Goal: Task Accomplishment & Management: Manage account settings

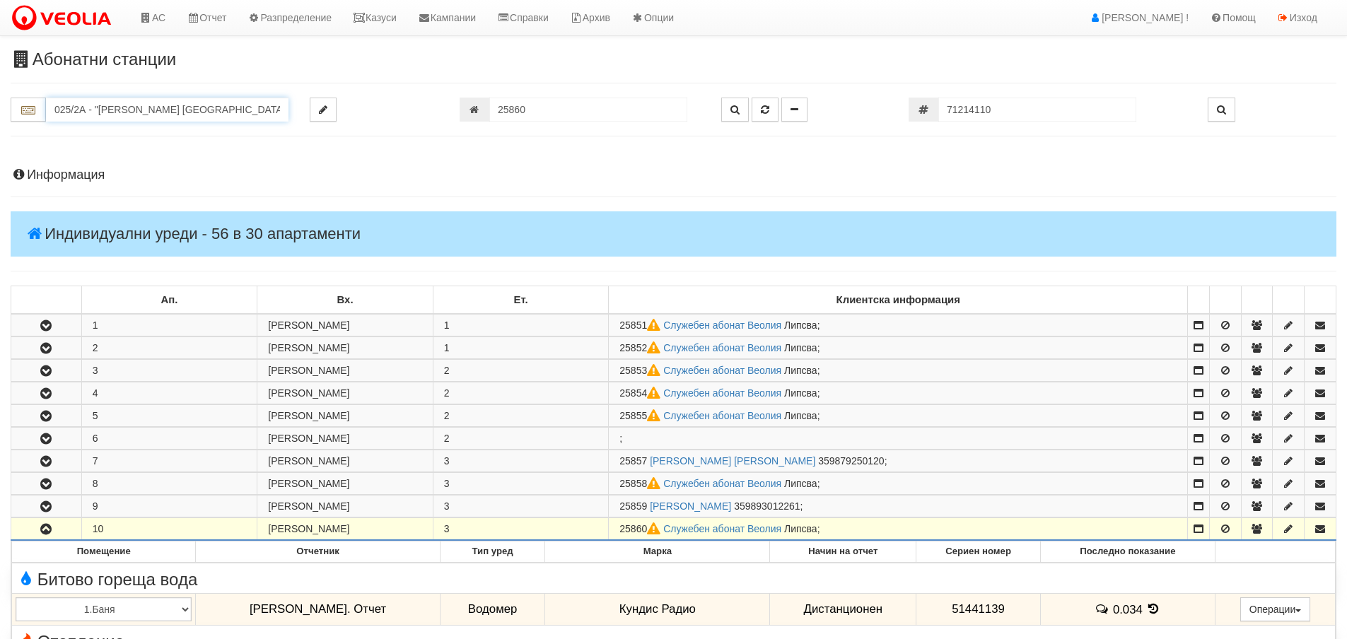
click at [155, 107] on input "025/2А - "ВЕОЛИЯ ЕНЕРДЖИ ВАРНА " ЕАД" at bounding box center [167, 110] width 242 height 24
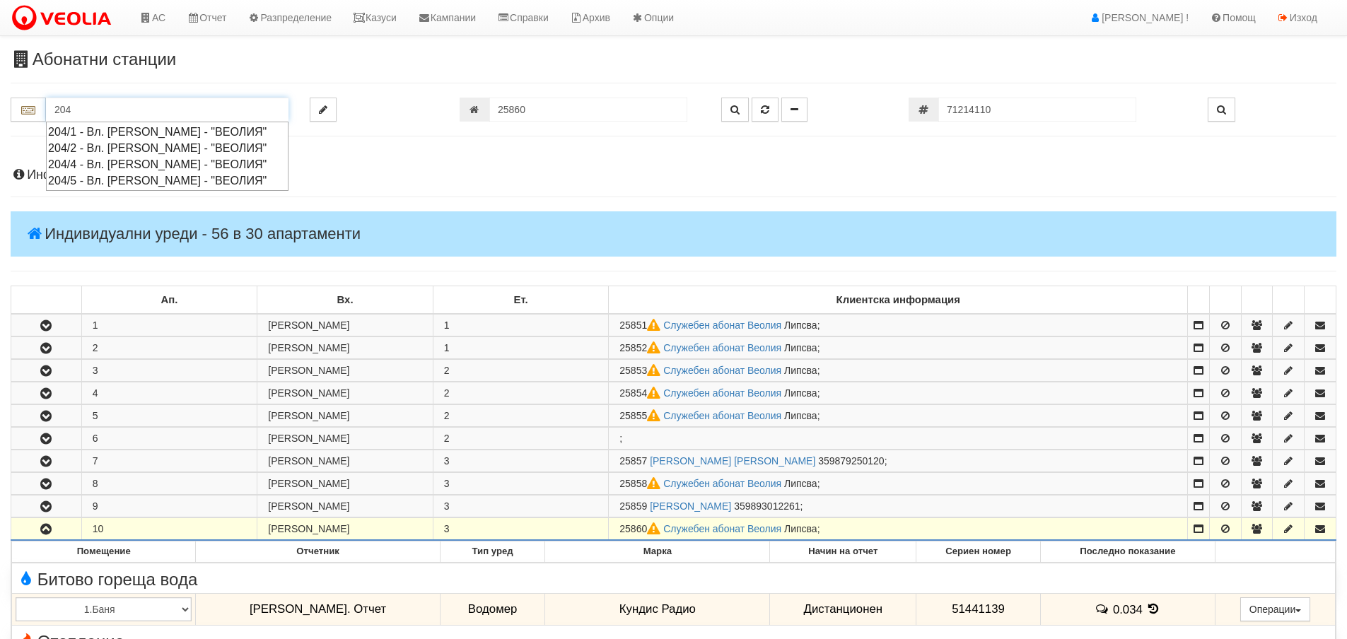
click at [90, 174] on div "204/5 - Вл. Варненчик - "ВЕОЛИЯ"" at bounding box center [167, 180] width 238 height 16
type input "204/5 - Вл. Варненчик - "ВЕОЛИЯ""
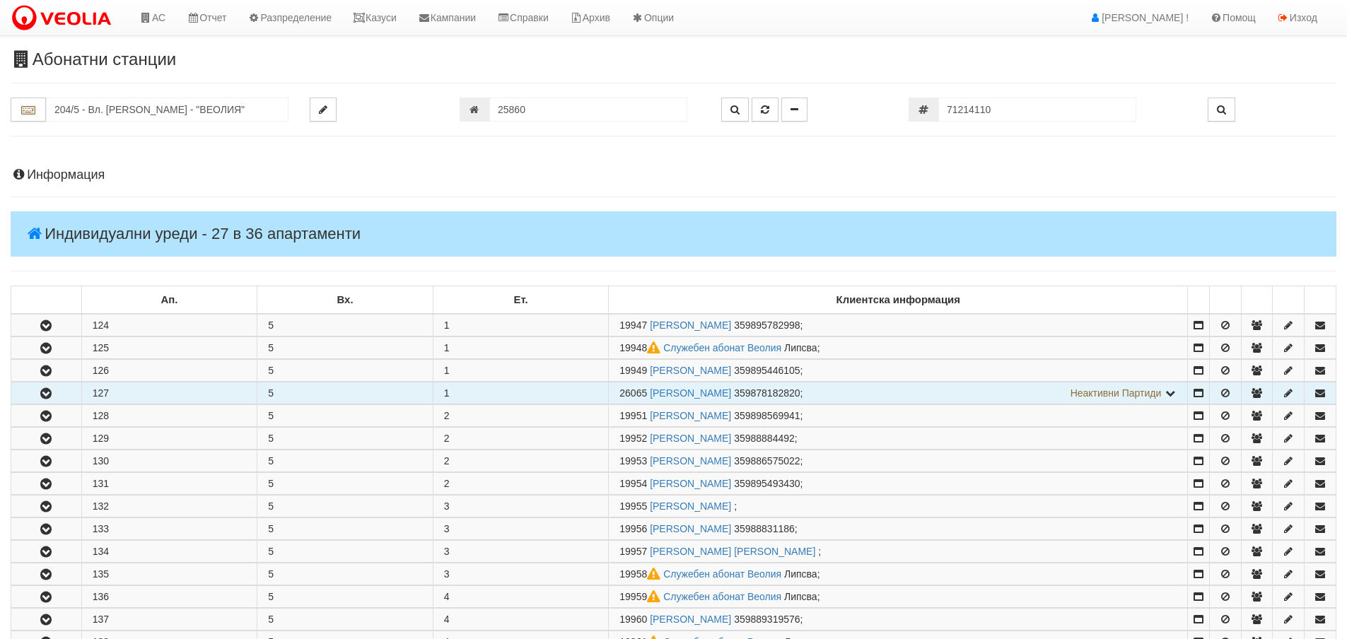
click at [58, 395] on button "button" at bounding box center [46, 392] width 70 height 21
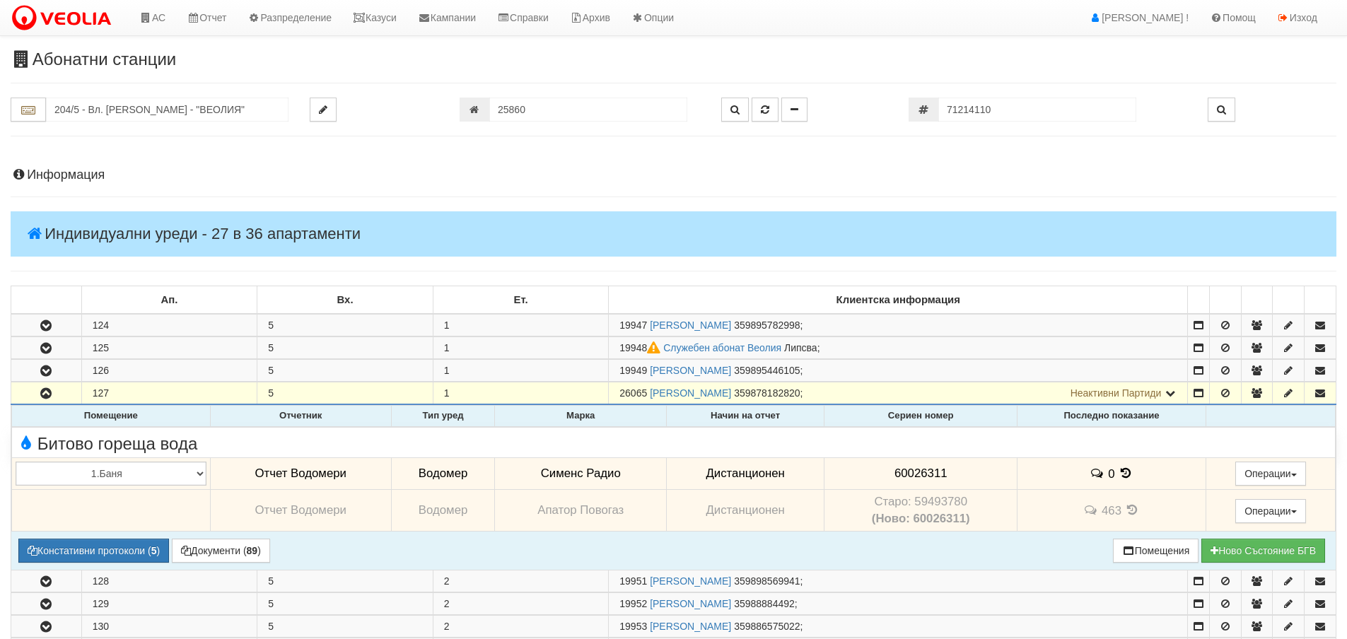
click at [920, 472] on span "60026311" at bounding box center [920, 473] width 53 height 13
copy span "60026311"
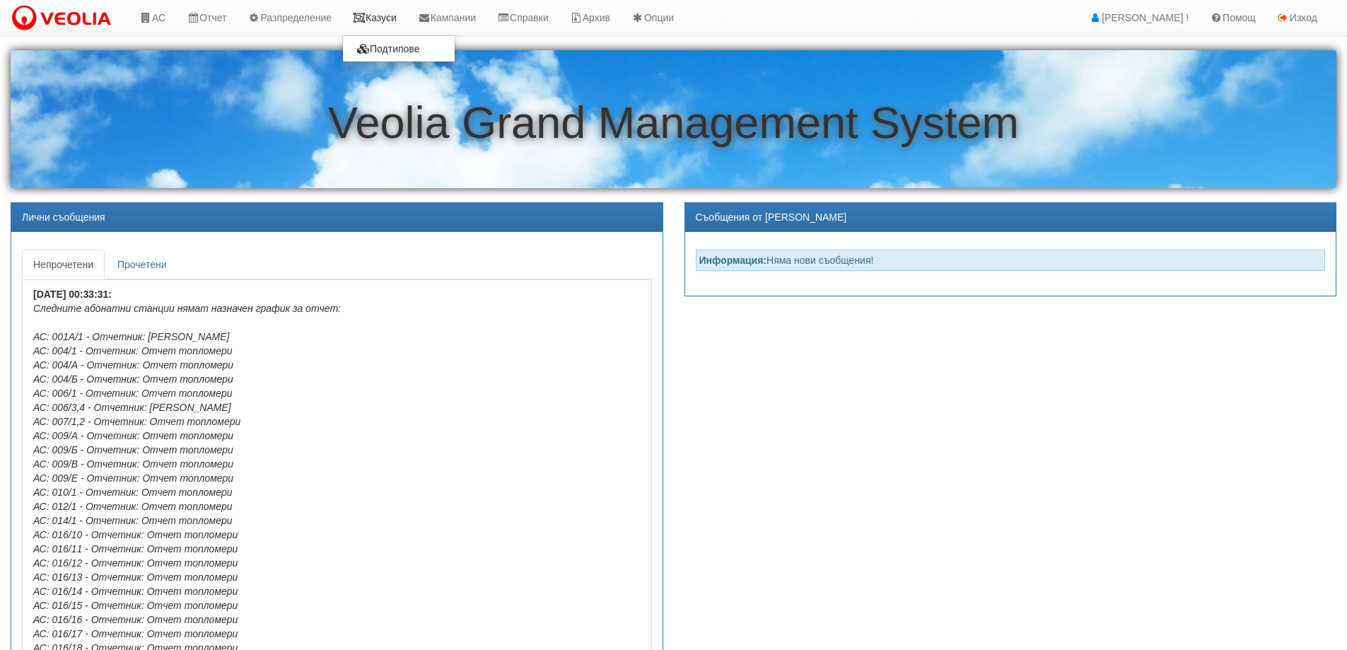
click at [389, 17] on link "Казуси" at bounding box center [374, 17] width 65 height 35
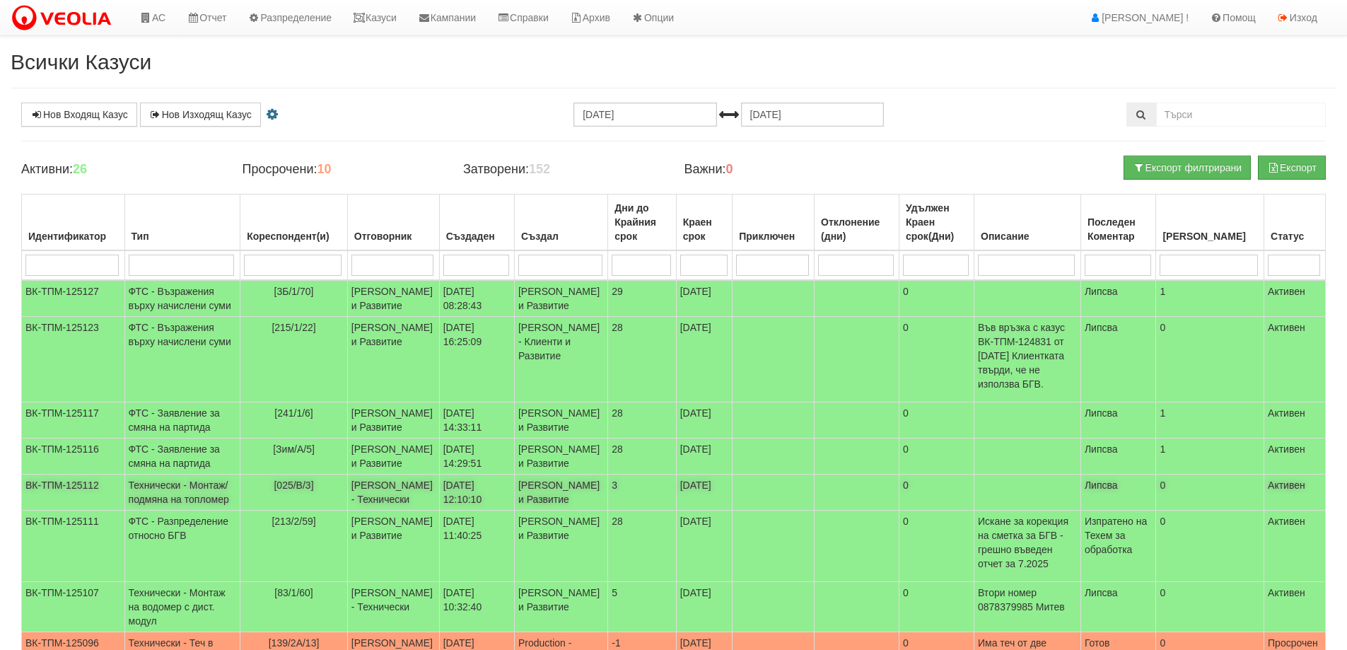
click at [274, 491] on span "[025/В/3]" at bounding box center [294, 484] width 40 height 11
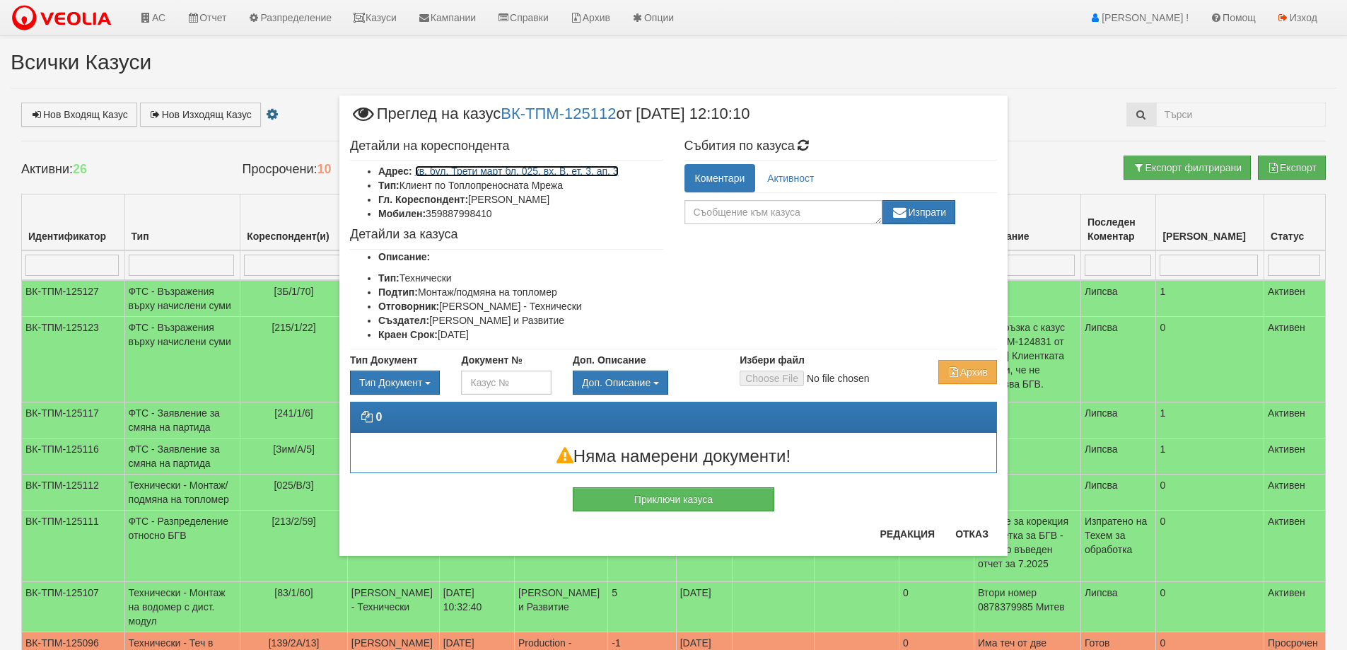
click at [505, 173] on link "кв. бул. Трети март бл. 025, вх. В, ет. 3, ап. 3" at bounding box center [517, 170] width 204 height 11
click at [903, 529] on button "Редакция" at bounding box center [907, 533] width 72 height 23
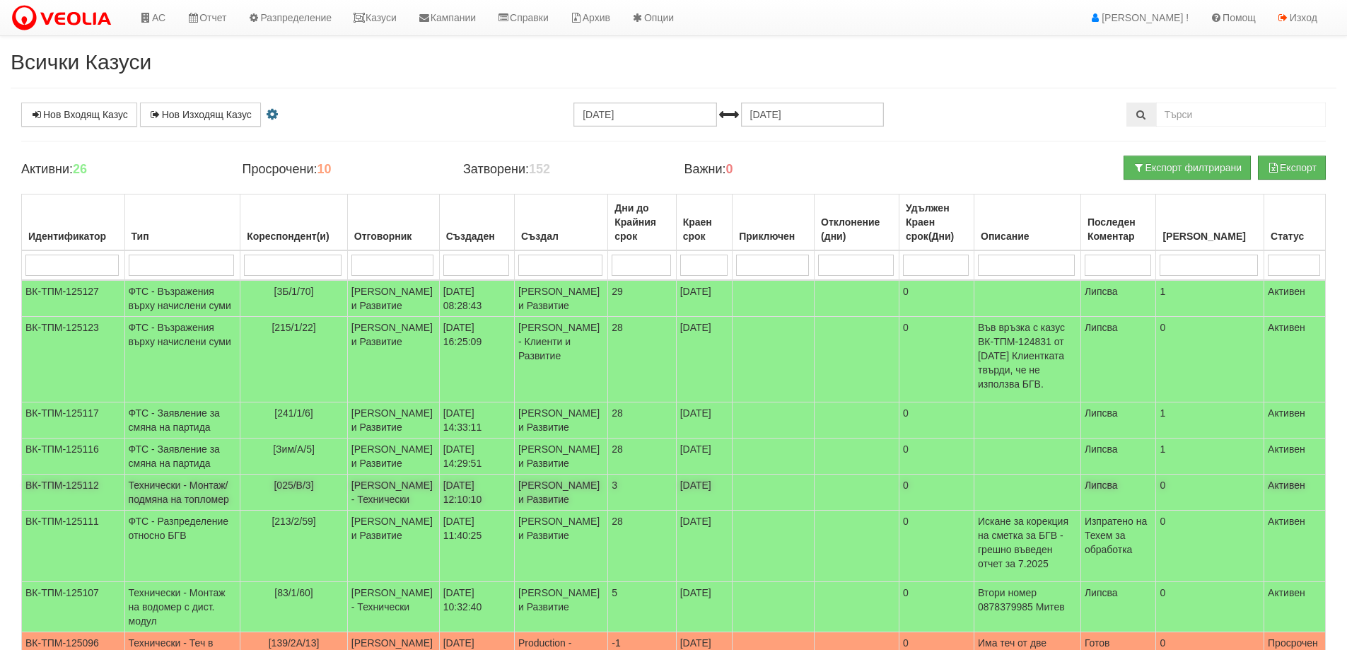
click at [274, 491] on span "[025/В/3]" at bounding box center [294, 484] width 40 height 11
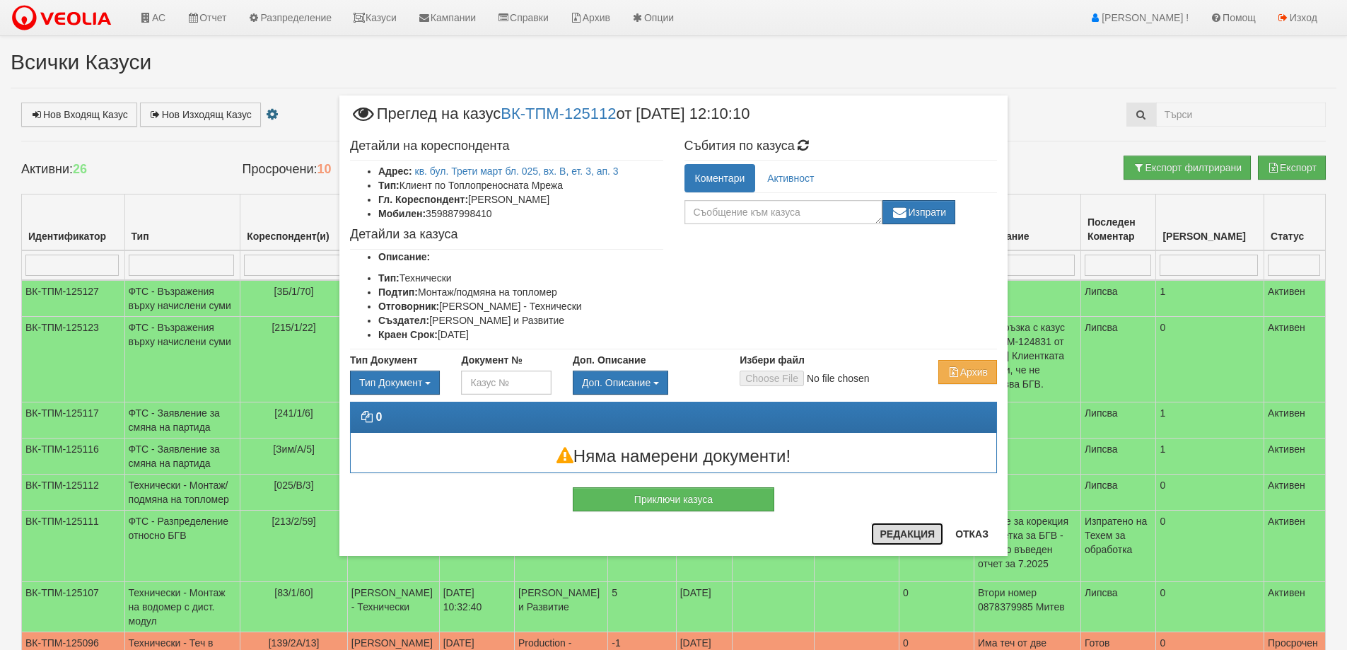
click at [903, 539] on button "Редакция" at bounding box center [907, 533] width 72 height 23
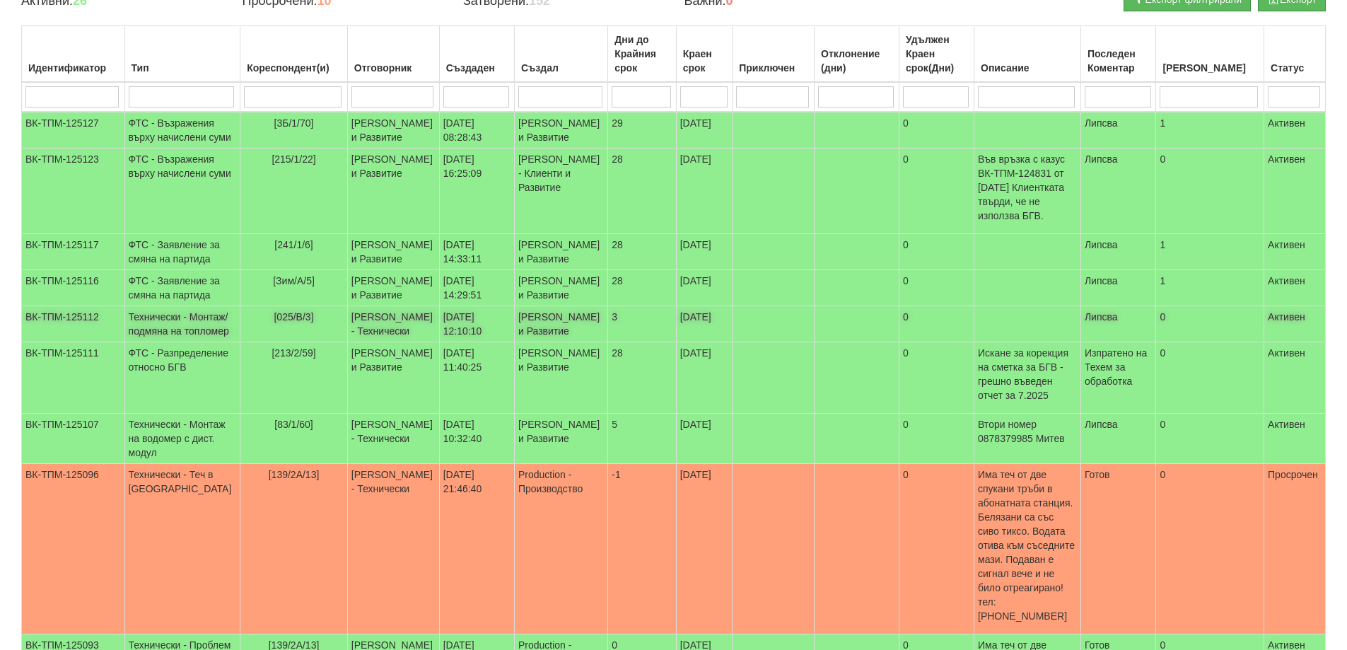
scroll to position [212, 0]
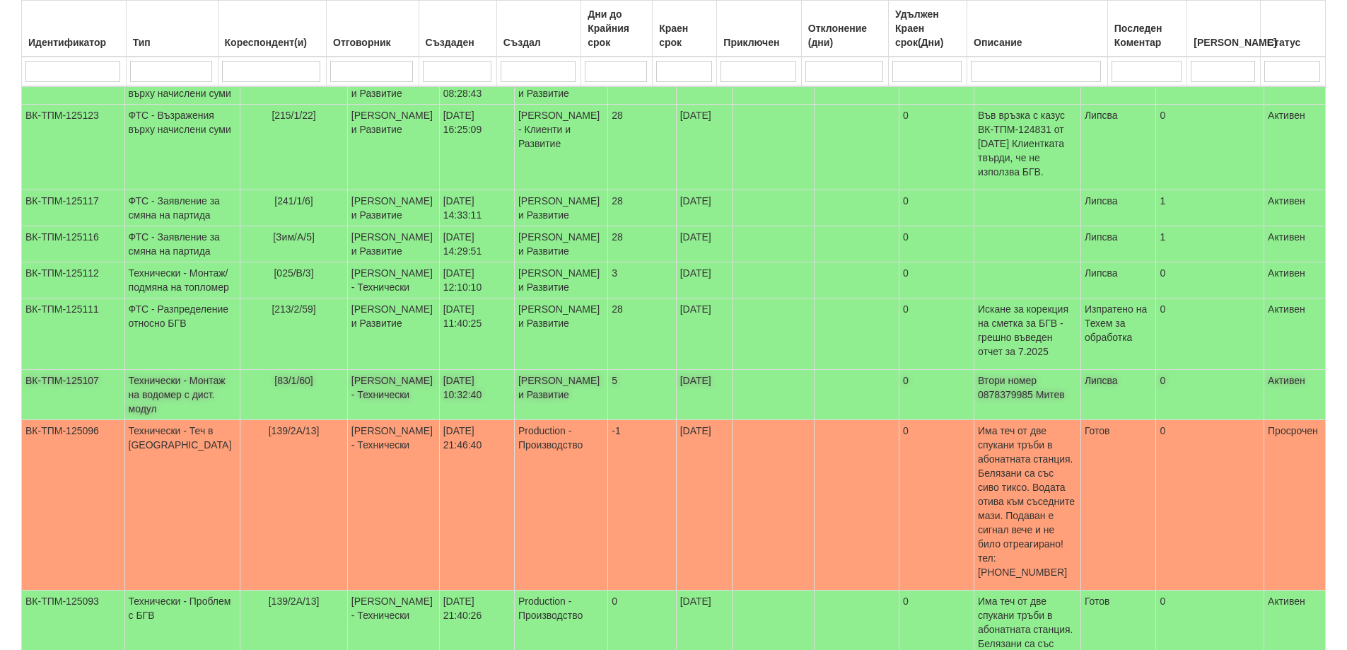
click at [274, 386] on span "[83/1/60]" at bounding box center [293, 380] width 39 height 11
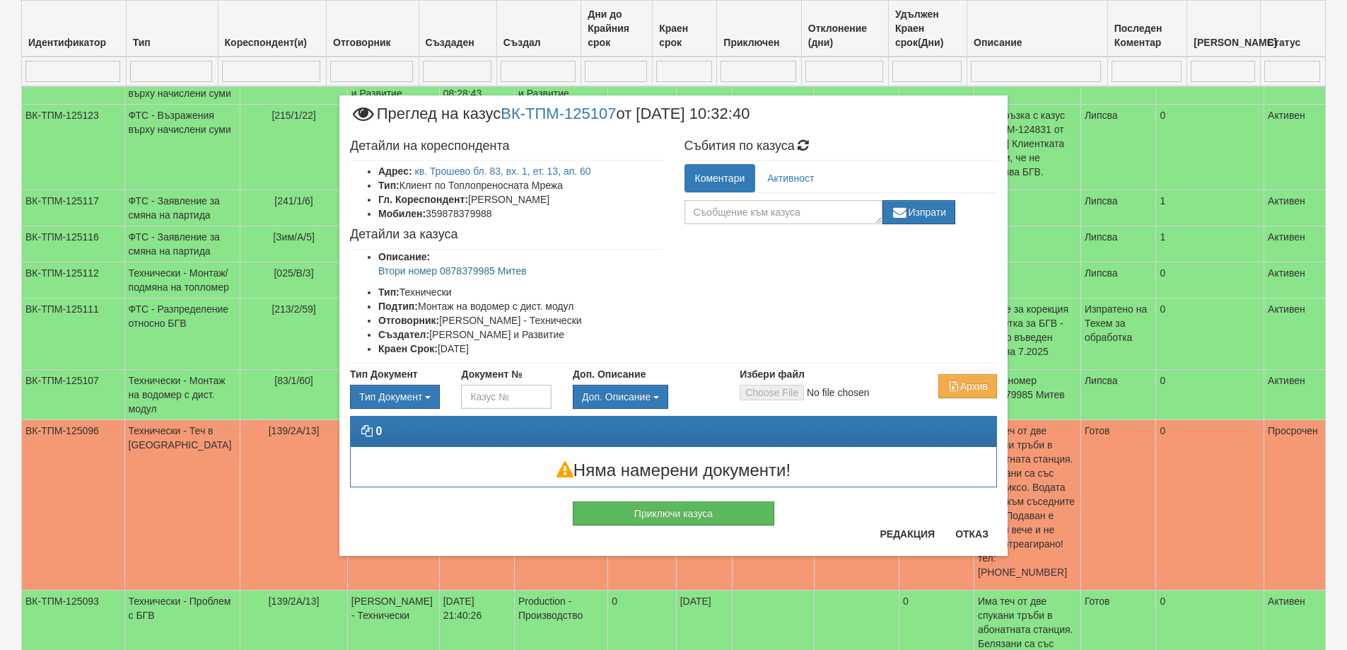
click at [920, 524] on div "Приключи казуса" at bounding box center [673, 506] width 668 height 38
click at [918, 532] on button "Редакция" at bounding box center [907, 533] width 72 height 23
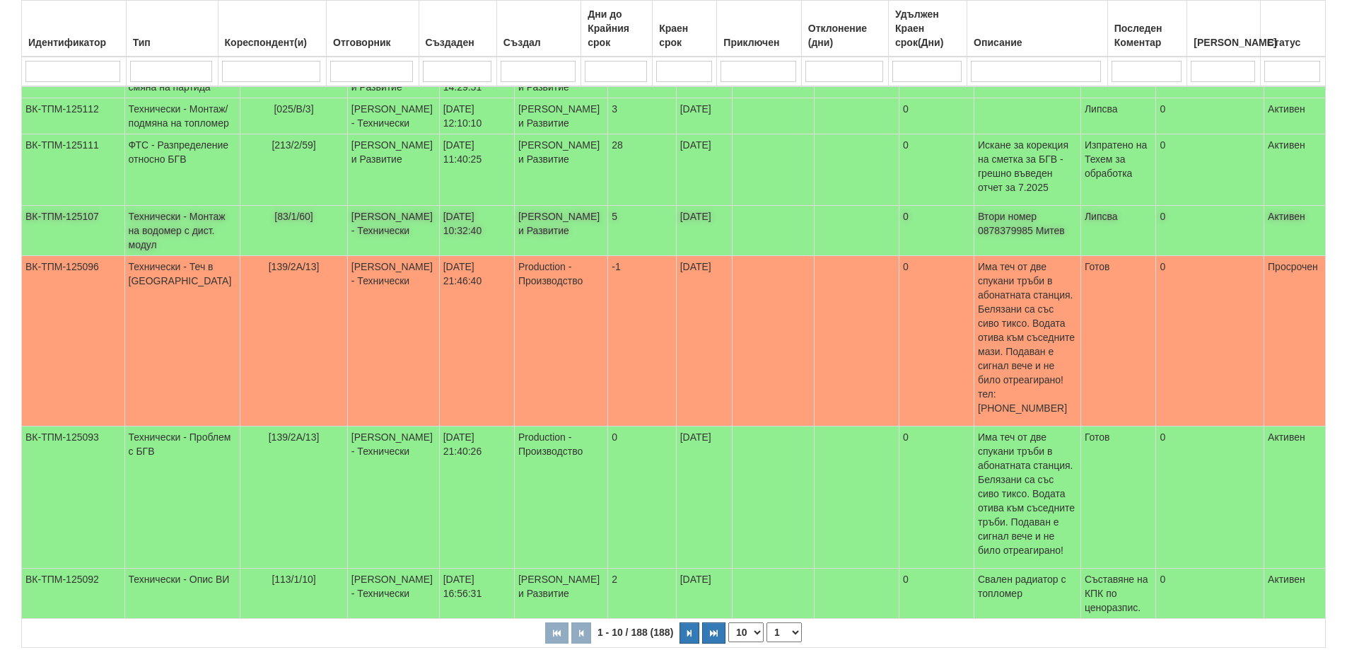
scroll to position [424, 0]
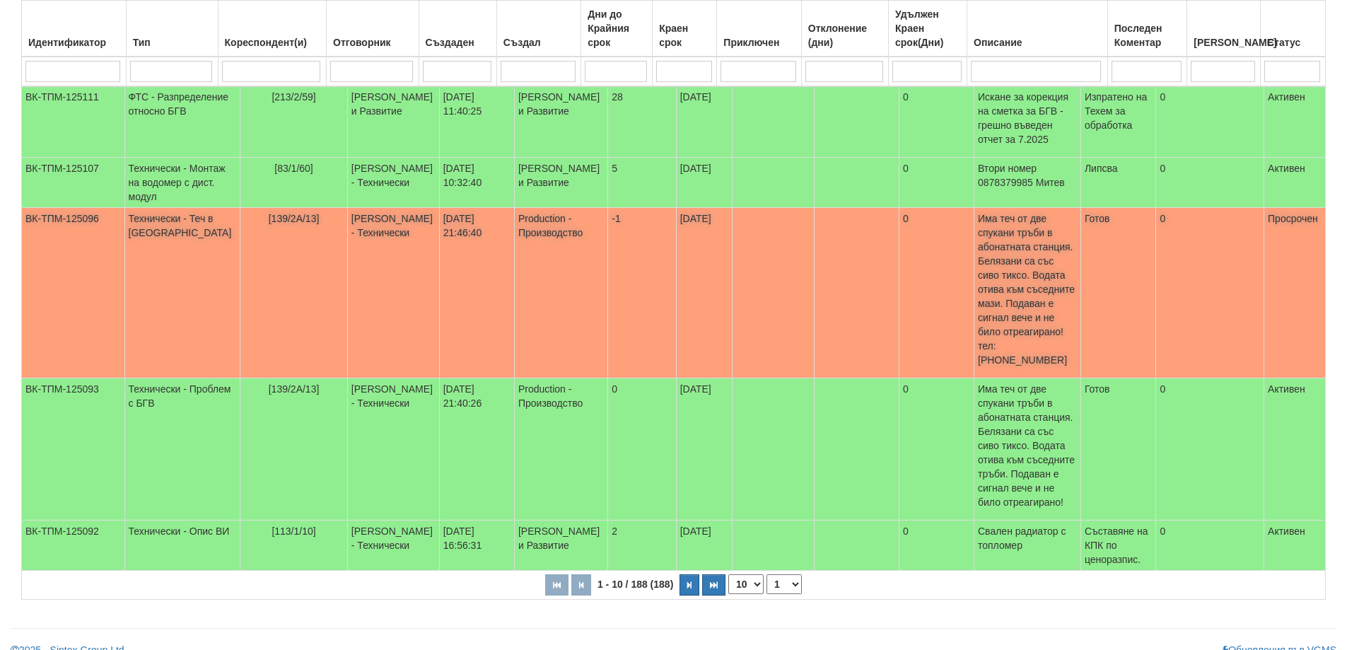
click at [272, 224] on span "[139/2А/13]" at bounding box center [294, 218] width 51 height 11
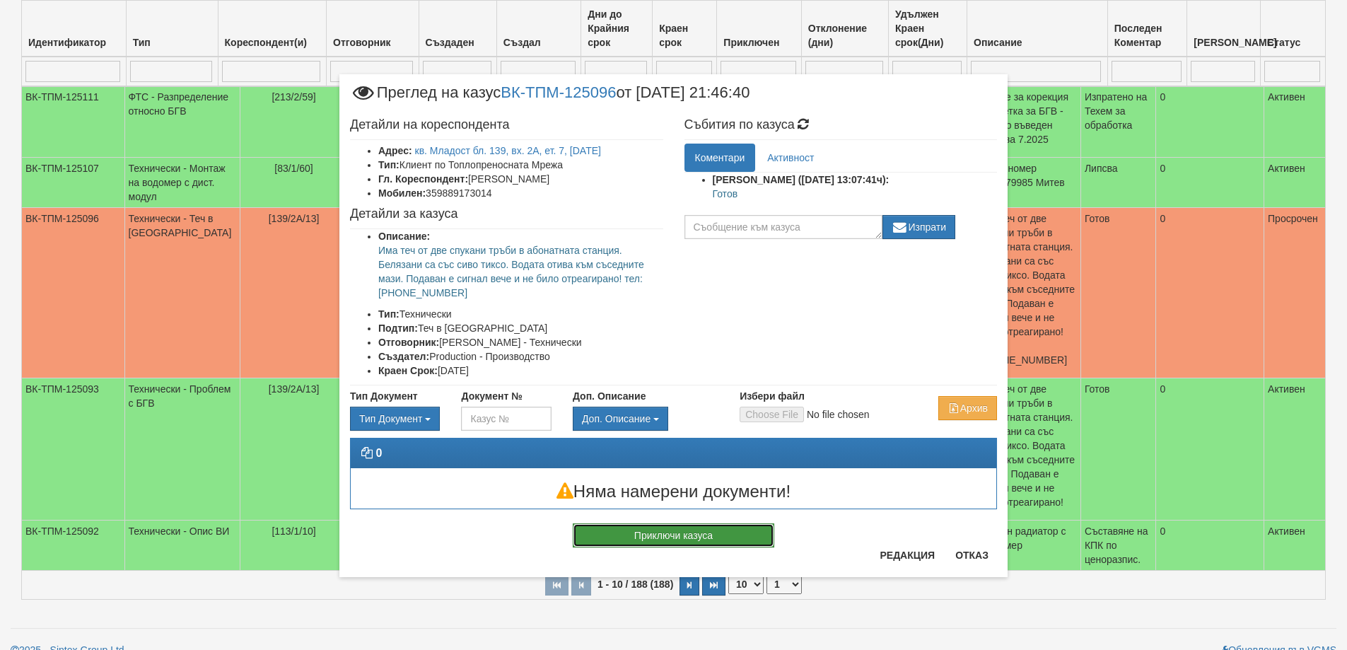
click at [720, 539] on button "Приключи казуса" at bounding box center [673, 535] width 201 height 24
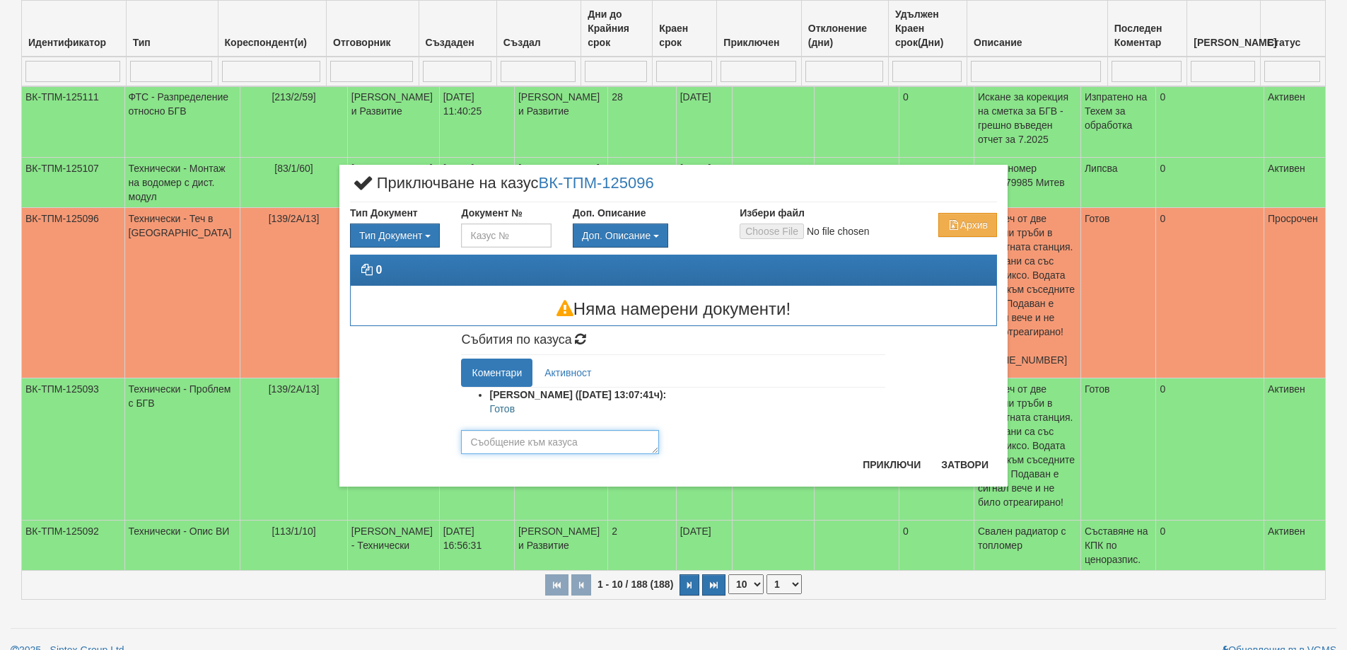
click at [561, 445] on textarea at bounding box center [560, 442] width 198 height 24
type textarea "Теча е отстранен"
click at [908, 463] on button "Приключи" at bounding box center [891, 464] width 75 height 23
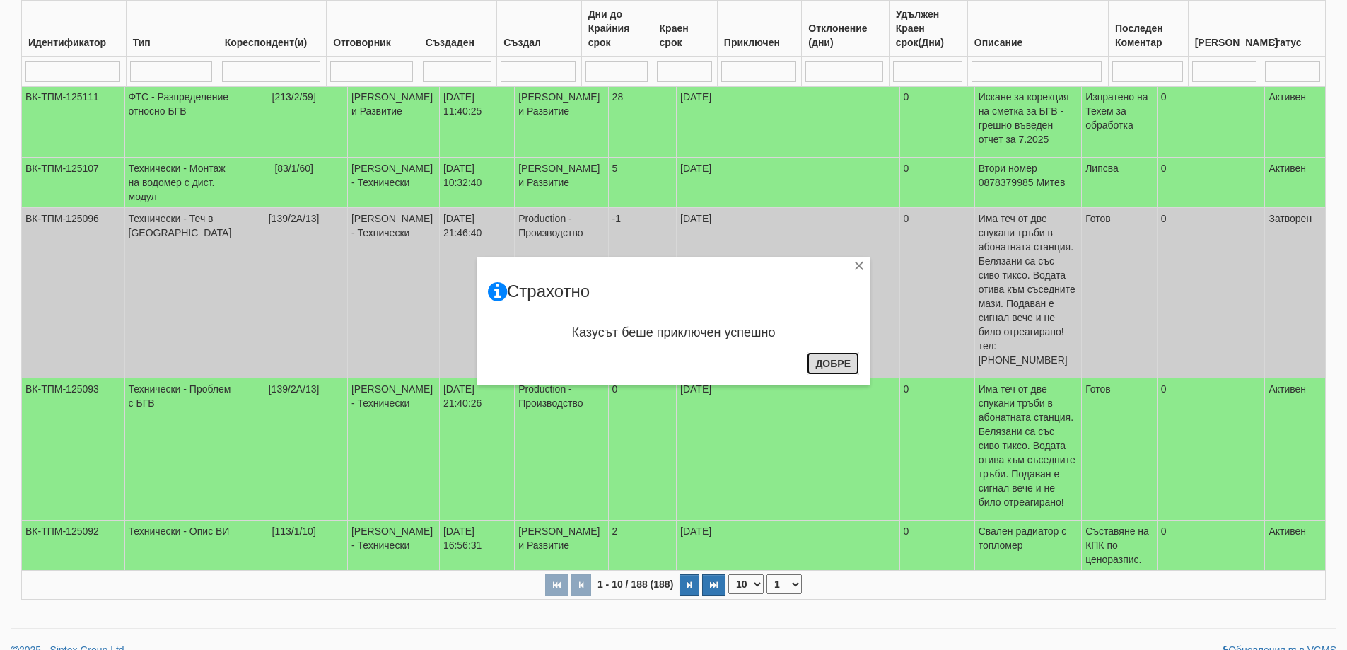
click at [827, 363] on button "Добре" at bounding box center [833, 363] width 52 height 23
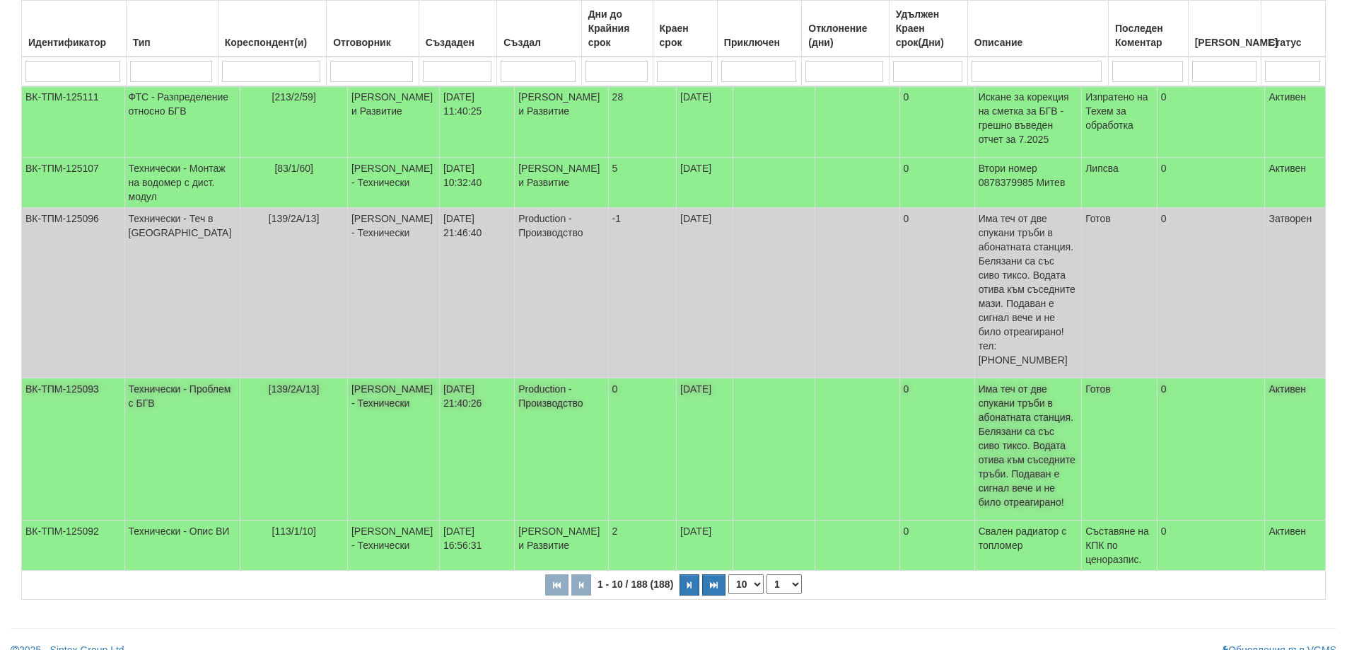
click at [274, 394] on span "[139/2А/13]" at bounding box center [294, 388] width 51 height 11
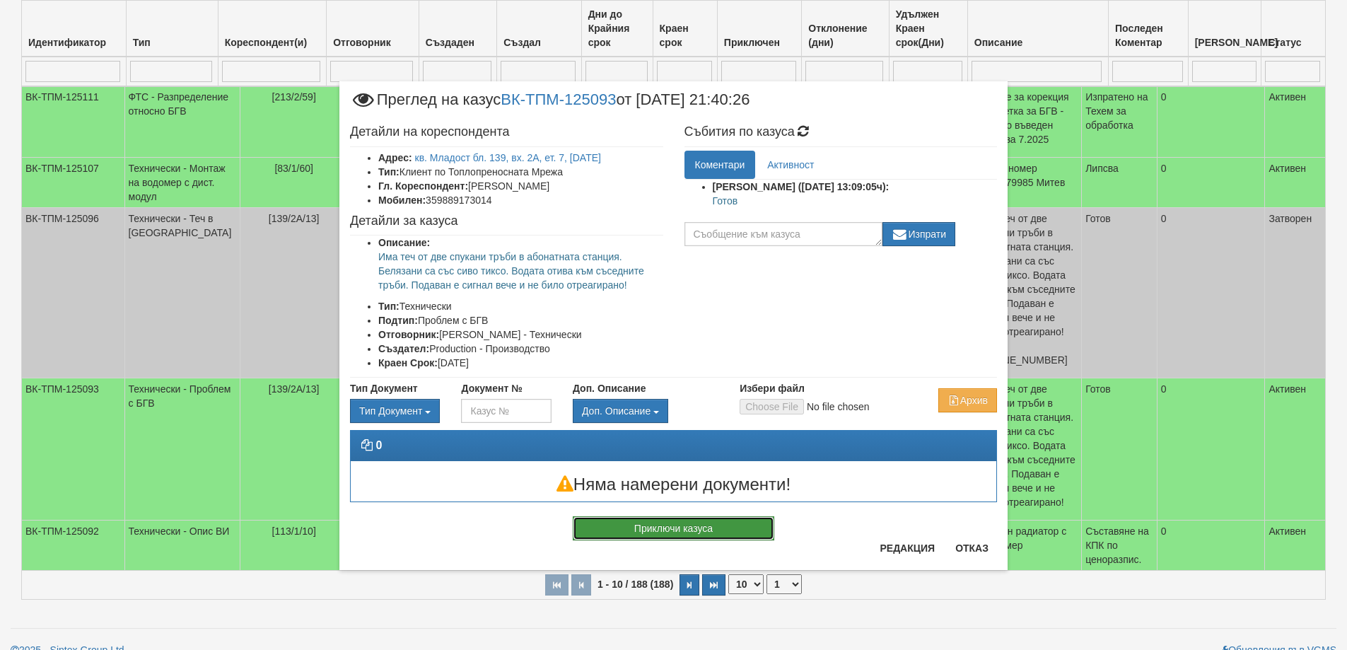
click at [697, 534] on button "Приключи казуса" at bounding box center [673, 528] width 201 height 24
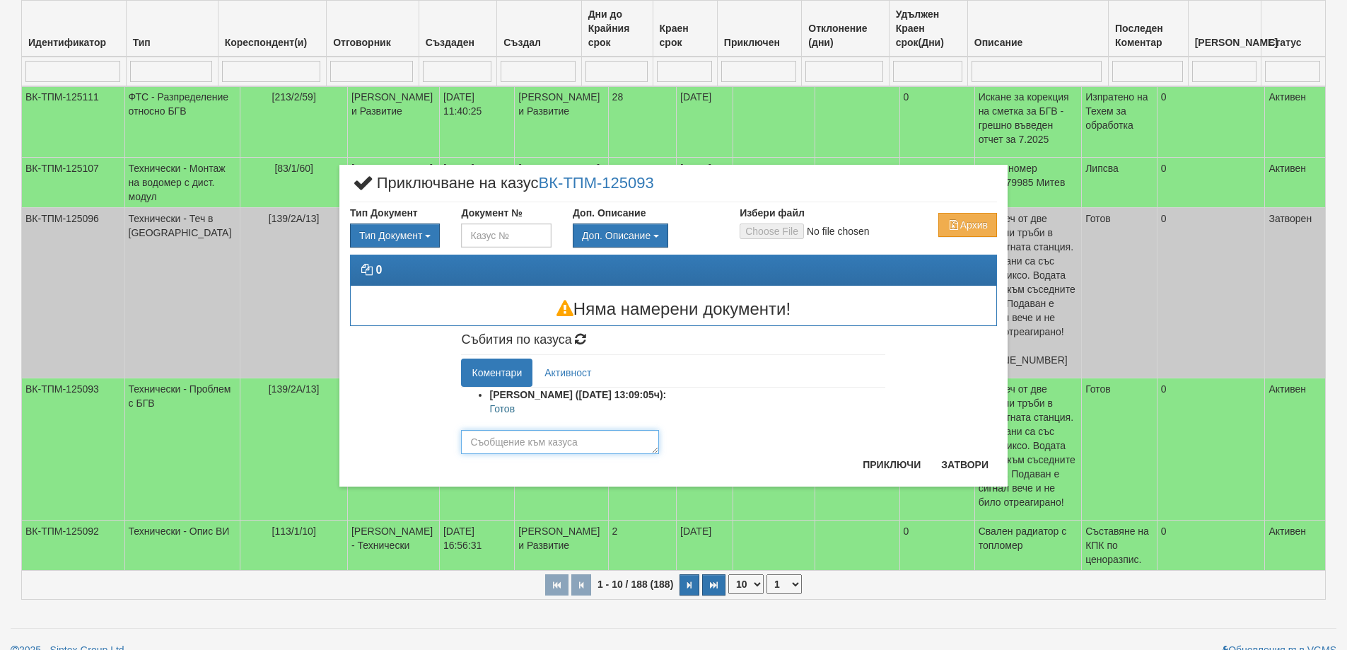
click at [534, 444] on textarea at bounding box center [560, 442] width 198 height 24
type textarea "П"
type textarea "Теча е отстранен"
click at [895, 456] on button "Приключи" at bounding box center [891, 464] width 75 height 23
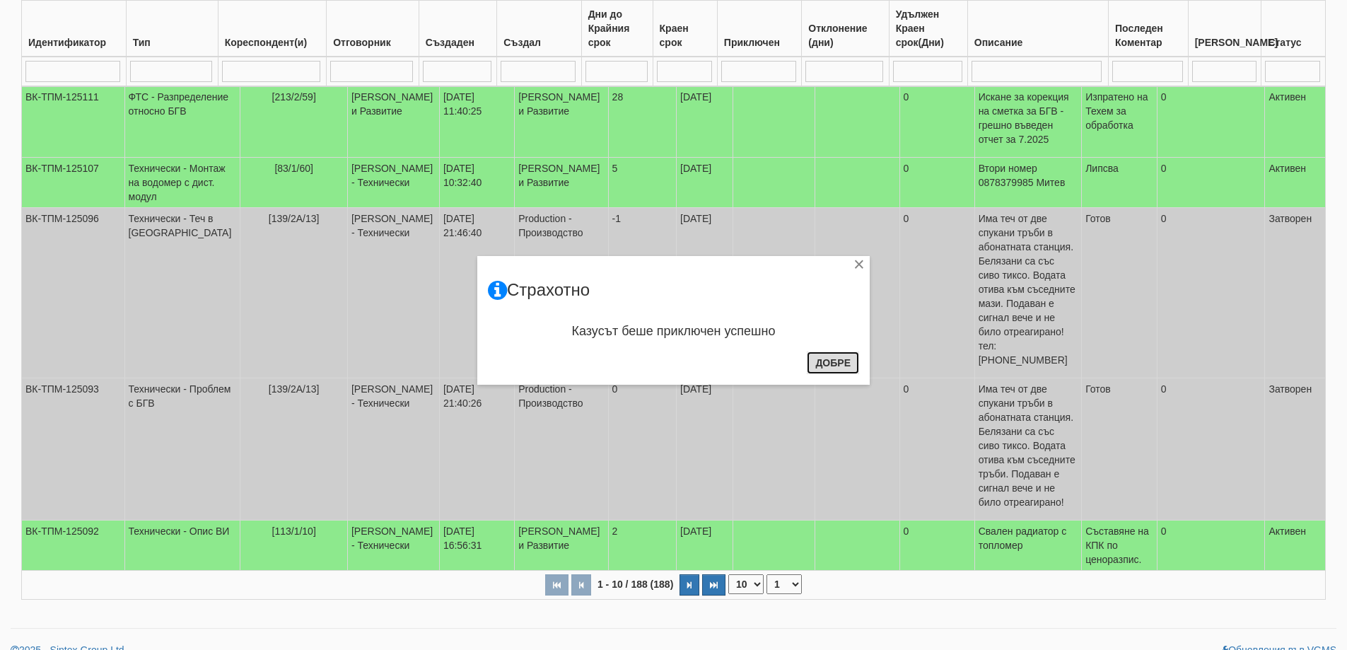
click at [831, 360] on button "Добре" at bounding box center [833, 362] width 52 height 23
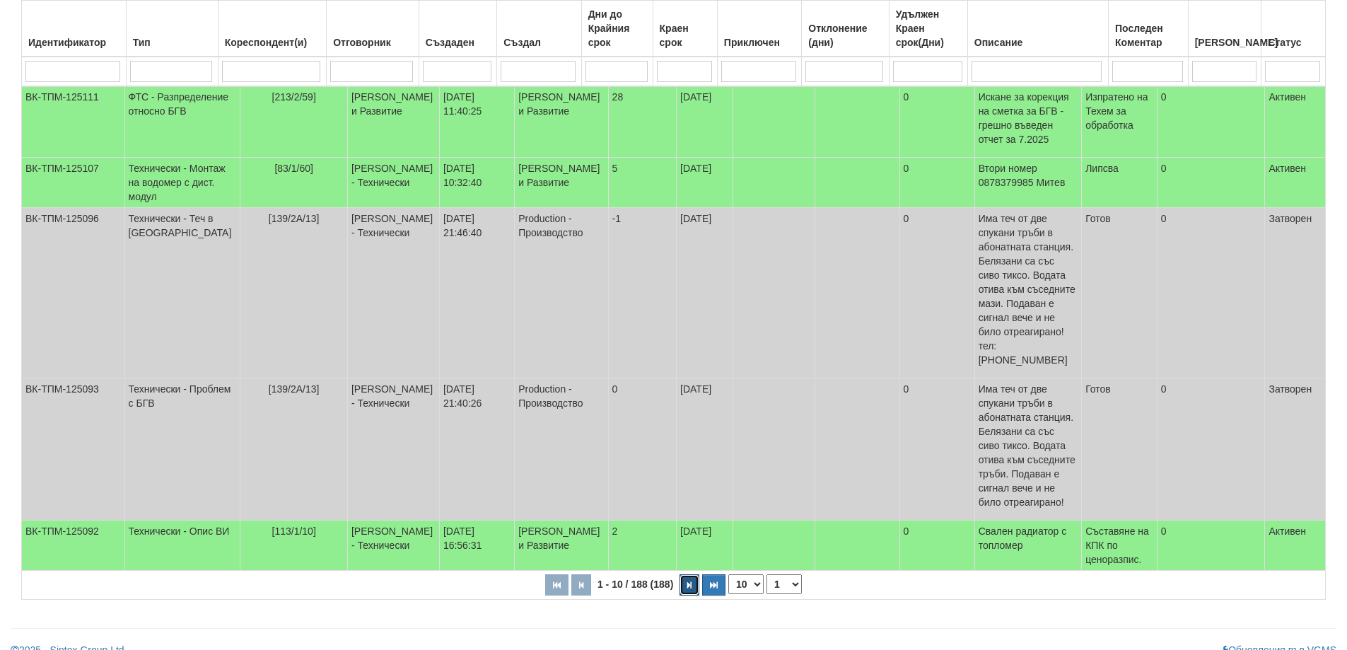
click at [692, 595] on button "button" at bounding box center [689, 584] width 20 height 21
select select "2"
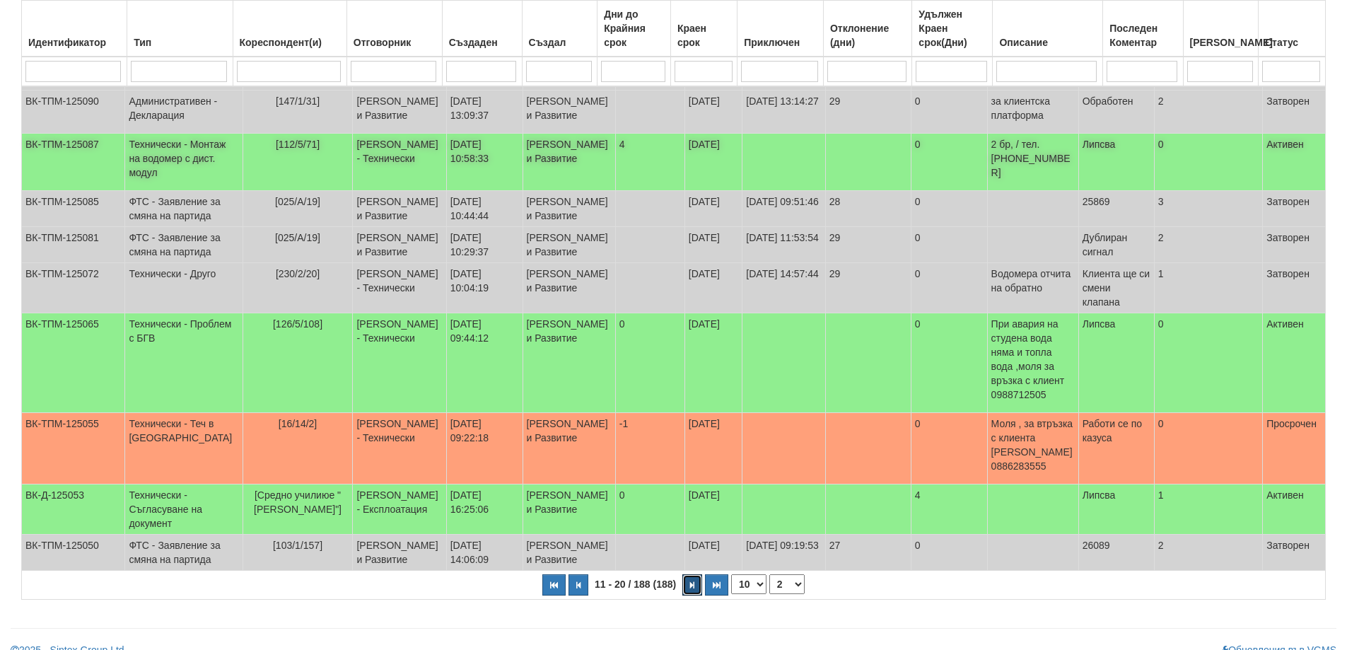
scroll to position [283, 0]
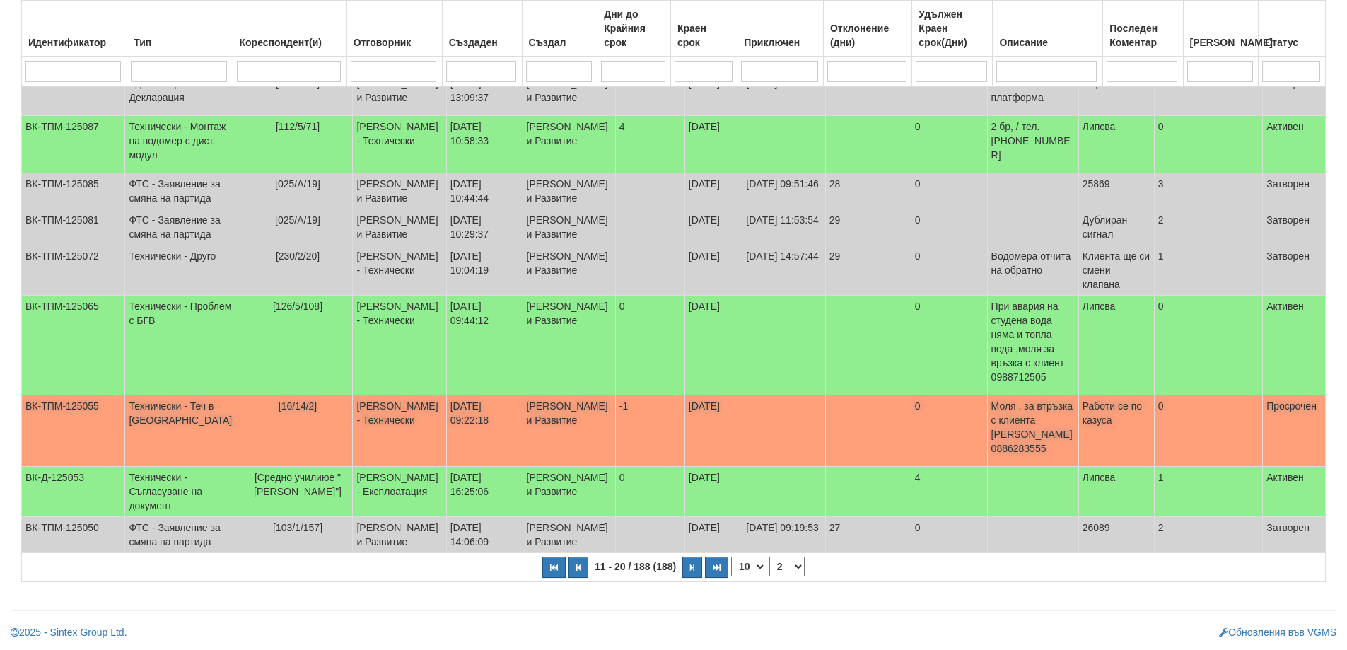
click at [298, 411] on span "[16/14/2]" at bounding box center [297, 405] width 39 height 11
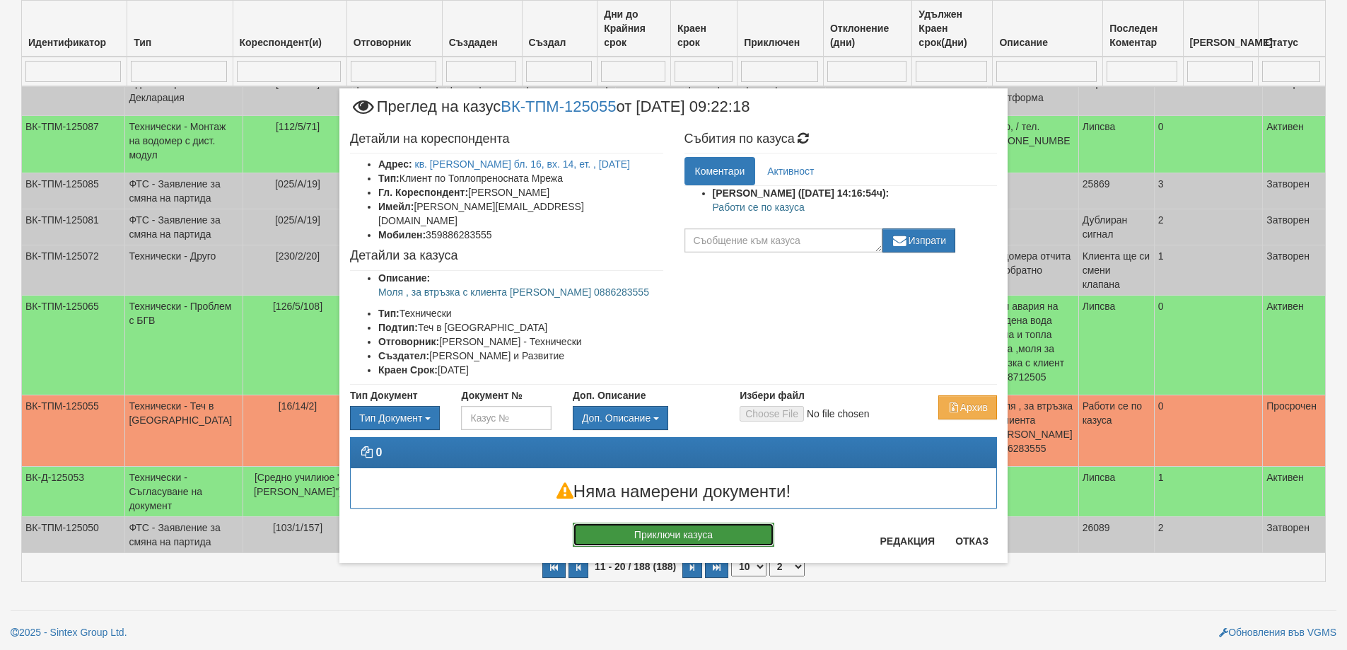
click at [678, 522] on button "Приключи казуса" at bounding box center [673, 534] width 201 height 24
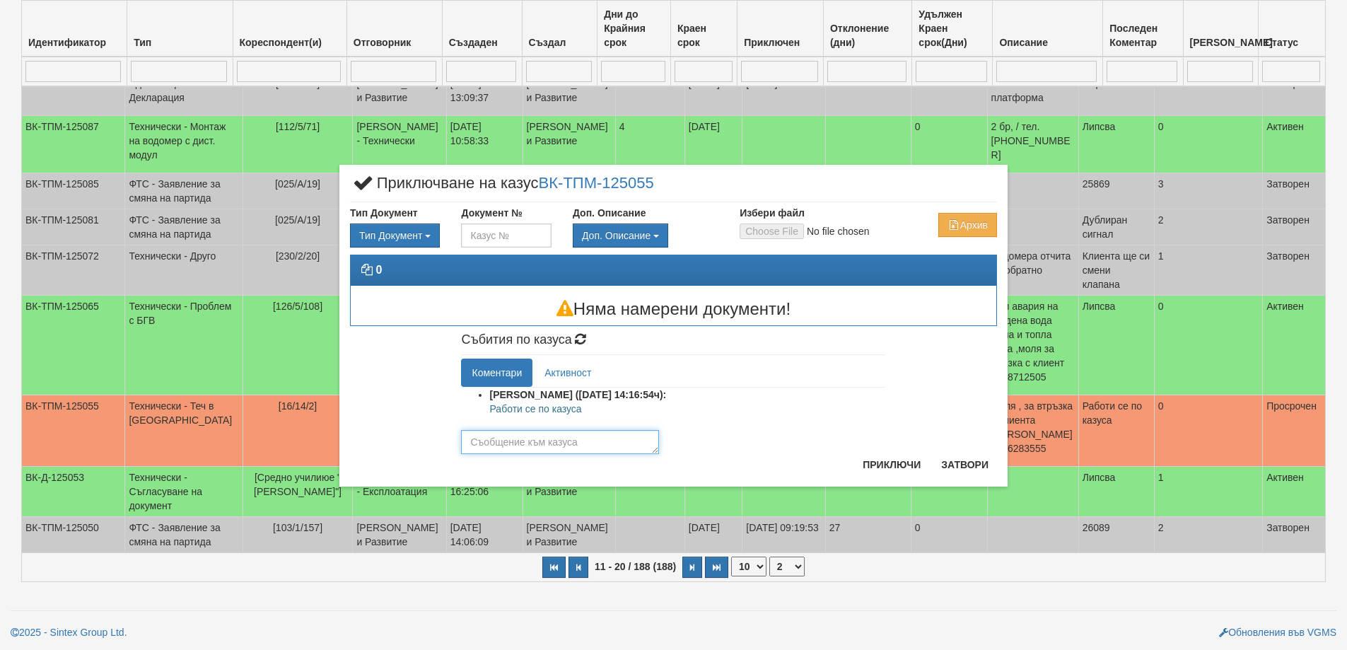
click at [610, 445] on textarea at bounding box center [560, 442] width 198 height 24
type textarea "Теча е отстранен"
click at [897, 456] on button "Приключи" at bounding box center [891, 464] width 75 height 23
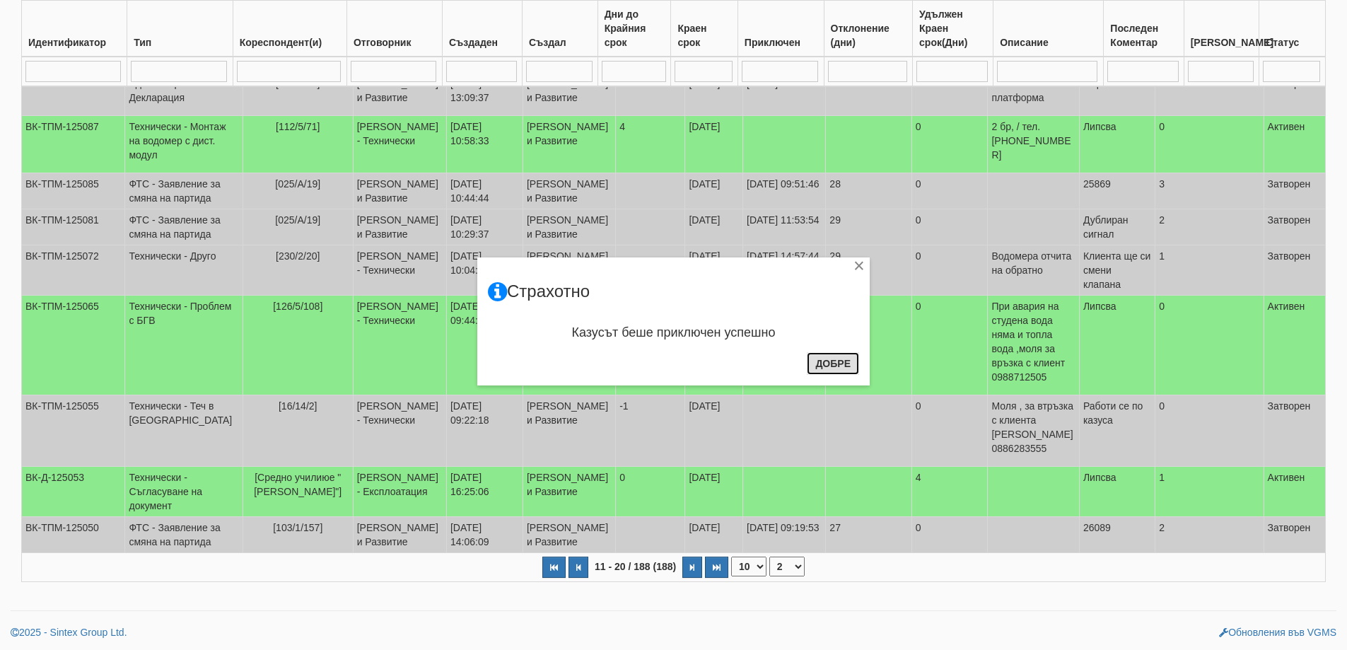
click at [831, 362] on button "Добре" at bounding box center [833, 363] width 52 height 23
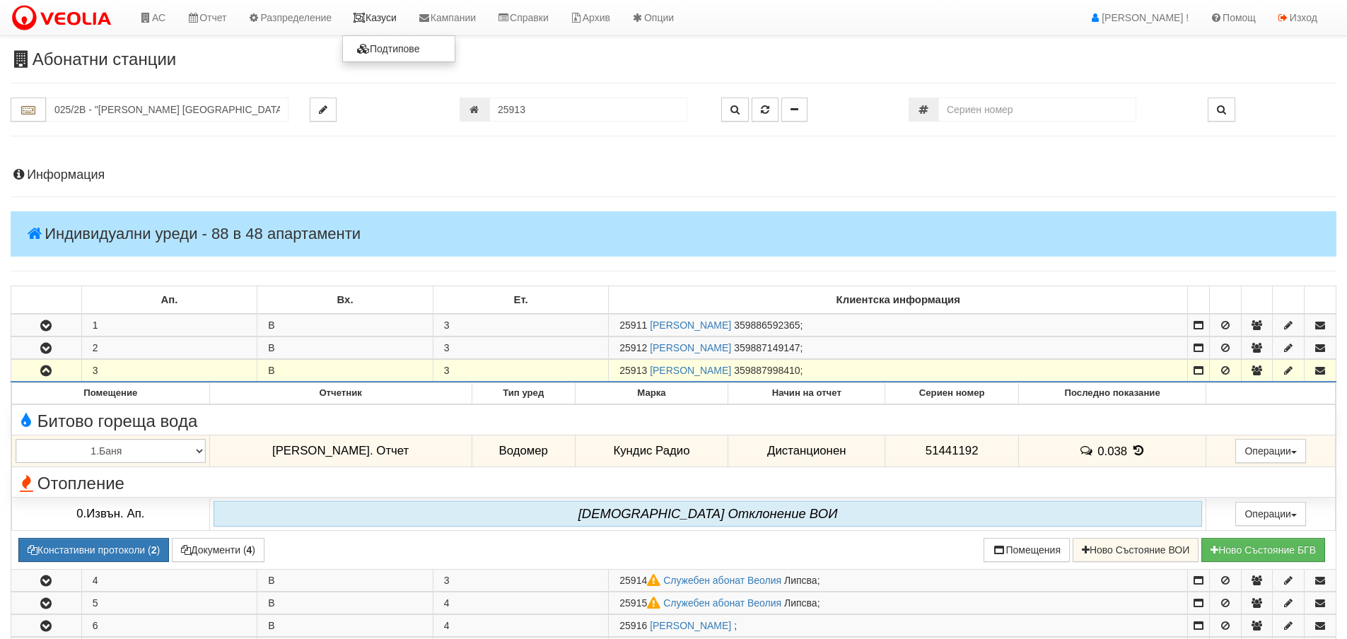
click at [407, 25] on link "Казуси" at bounding box center [374, 17] width 65 height 35
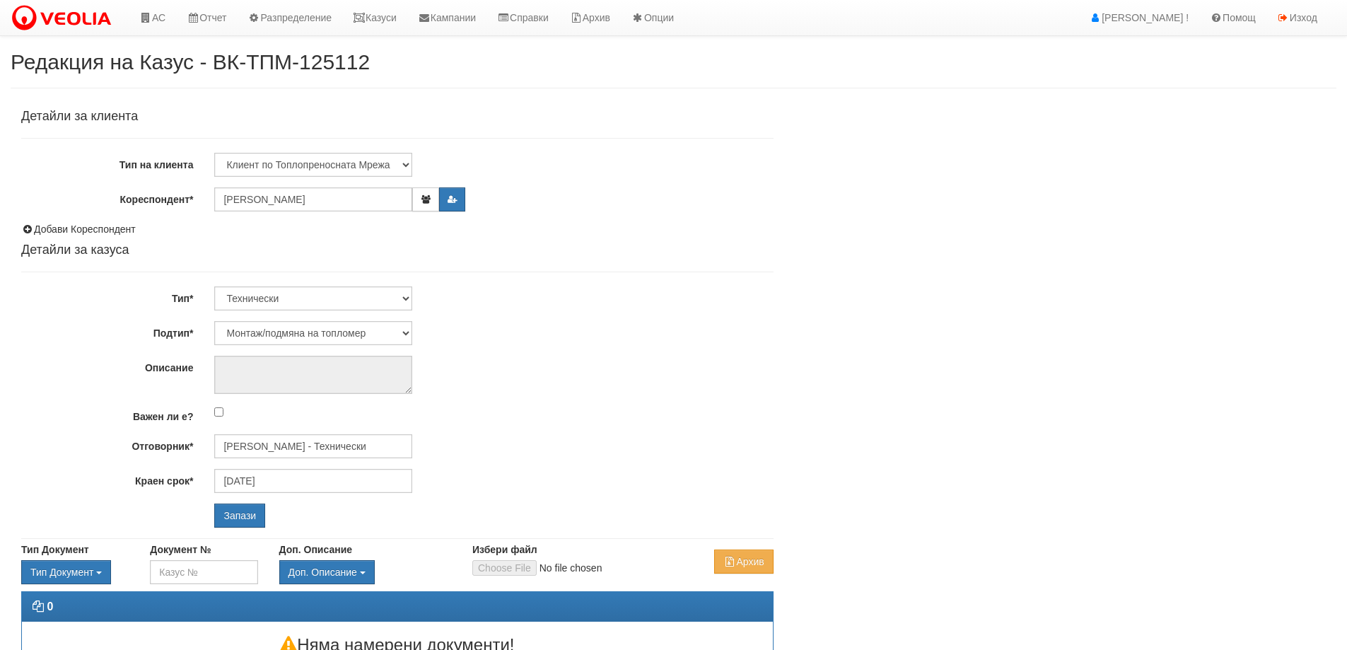
select select "Монтаж/подмяна на топломер"
click at [280, 445] on input "[PERSON_NAME] - Технически" at bounding box center [313, 446] width 198 height 24
click at [263, 466] on div "[PERSON_NAME] - Технически" at bounding box center [618, 468] width 805 height 18
type input "[PERSON_NAME] - Технически"
click at [223, 522] on input "Запази" at bounding box center [239, 515] width 51 height 24
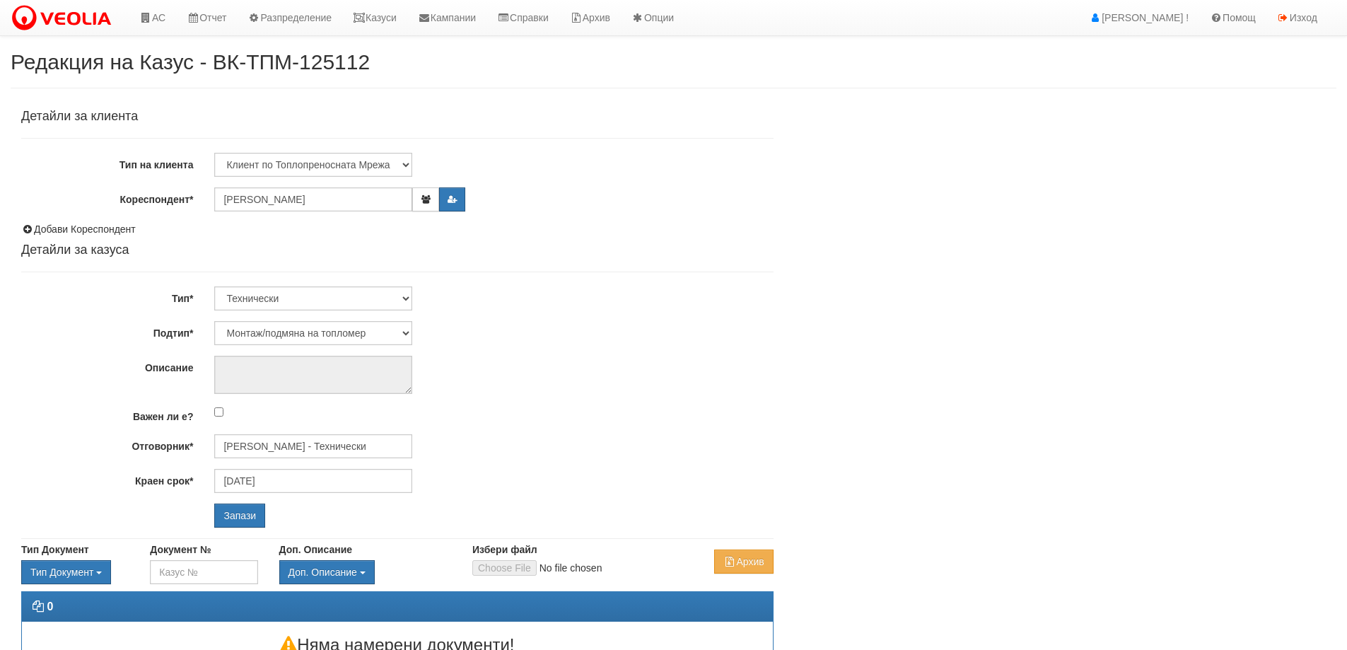
select select "Монтаж/подмяна на топломер"
click at [250, 510] on input "Запази" at bounding box center [239, 515] width 51 height 24
select select "Монтаж на водомер с дист. модул"
click at [291, 456] on input "[PERSON_NAME] - Технически" at bounding box center [313, 446] width 198 height 24
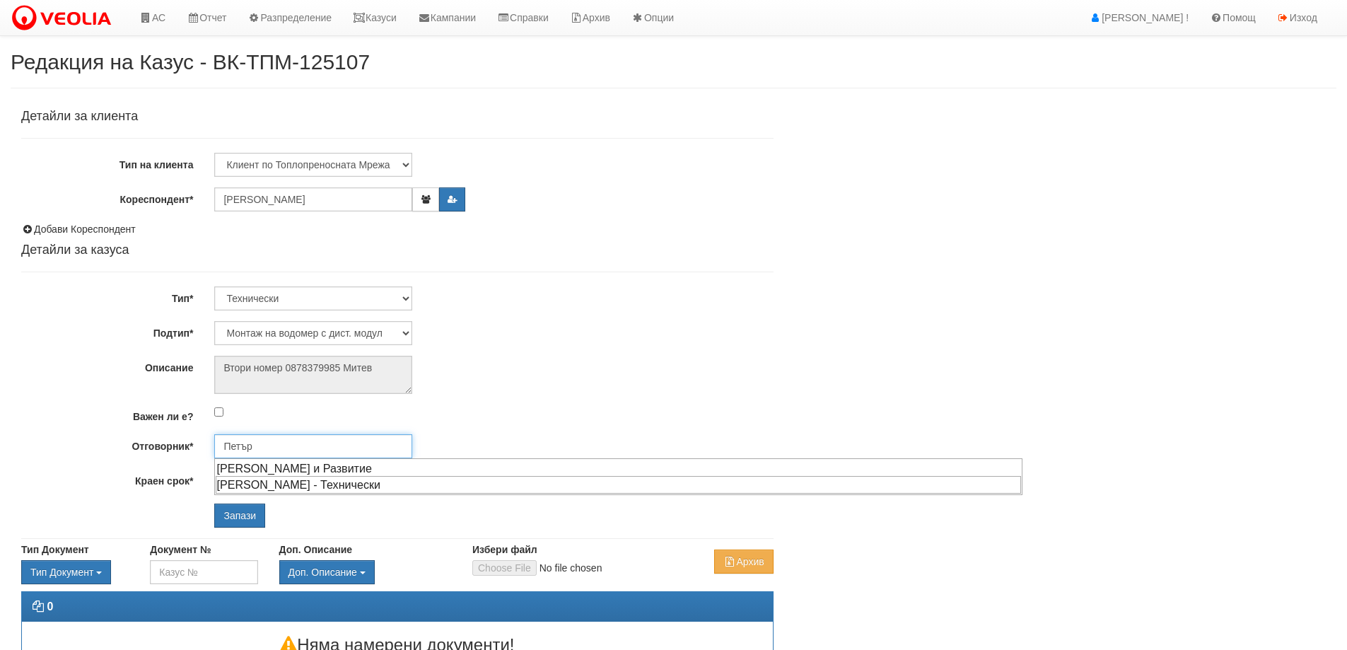
click at [276, 491] on div "[PERSON_NAME] - Технически" at bounding box center [618, 485] width 805 height 18
type input "[PERSON_NAME] - Технически"
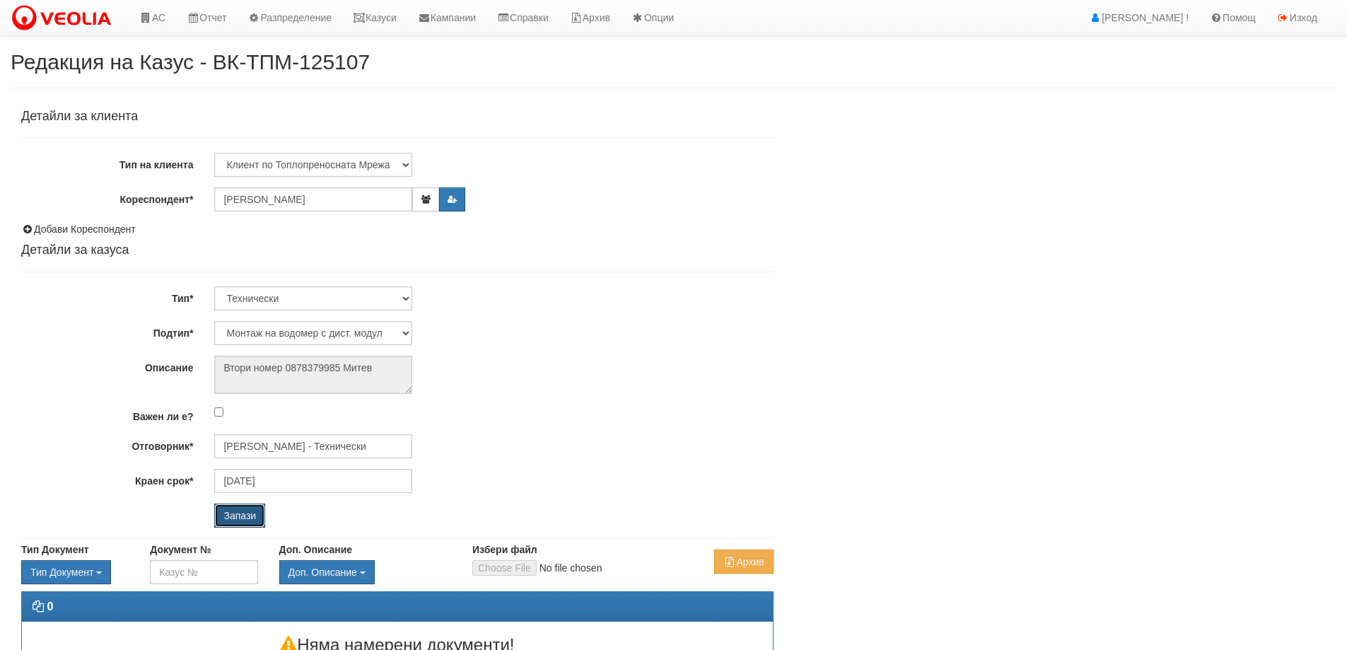
click at [225, 522] on input "Запази" at bounding box center [239, 515] width 51 height 24
